Goal: Transaction & Acquisition: Download file/media

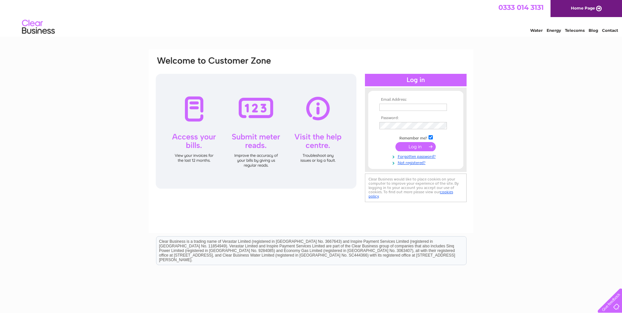
type input "alex@ahgbusiness.co.uk"
click at [416, 149] on input "submit" at bounding box center [415, 146] width 40 height 9
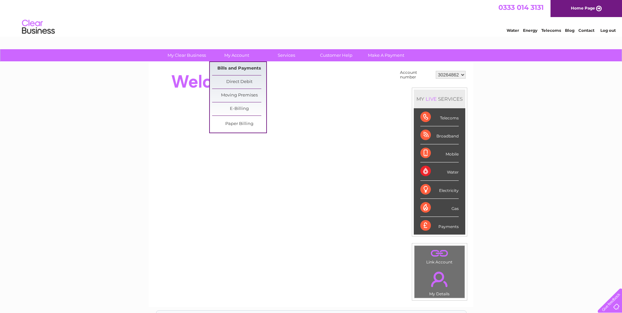
click at [241, 69] on link "Bills and Payments" at bounding box center [239, 68] width 54 height 13
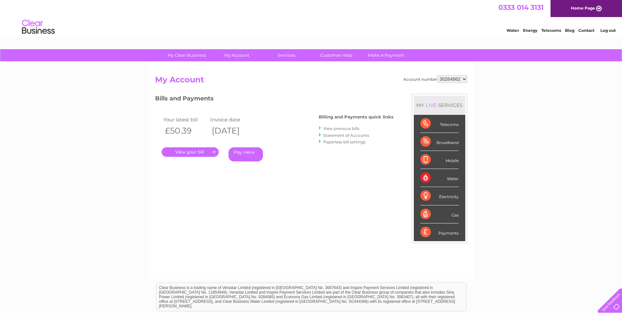
click at [190, 155] on link "." at bounding box center [190, 152] width 57 height 10
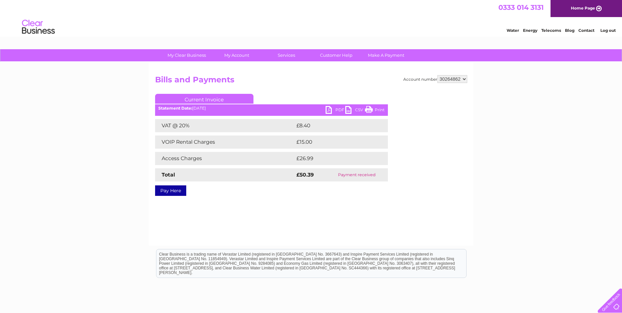
click at [338, 110] on link "PDF" at bounding box center [335, 111] width 20 height 10
